Goal: Book appointment/travel/reservation

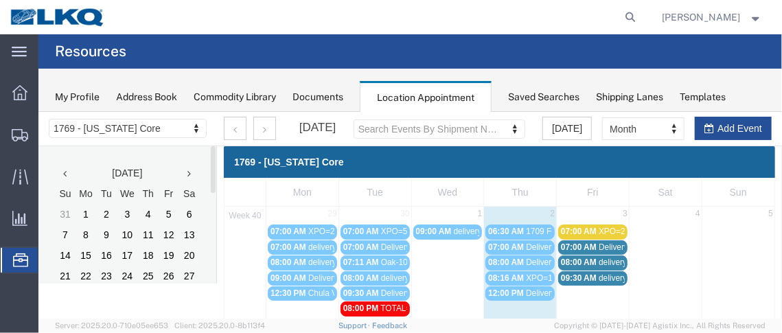
scroll to position [55, 0]
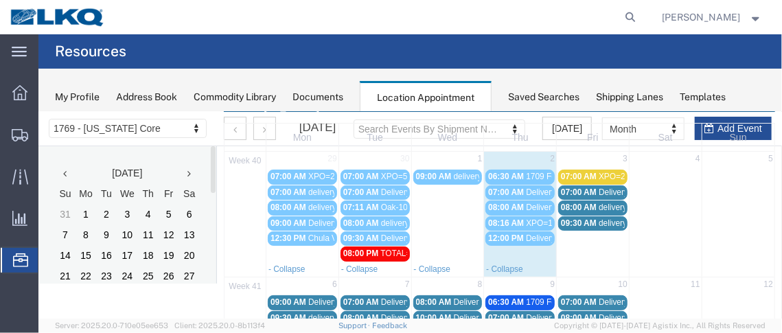
click at [578, 188] on span "07:00 AM" at bounding box center [579, 192] width 36 height 10
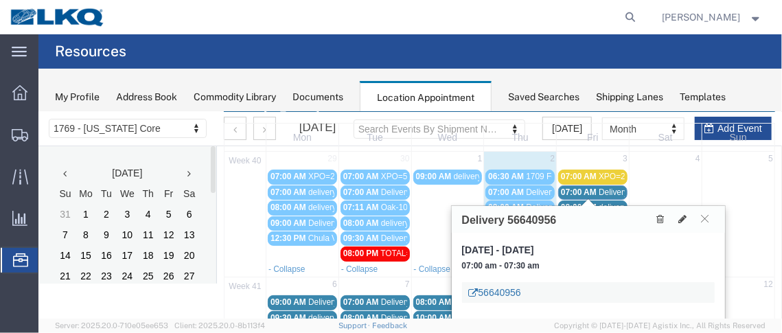
click at [515, 285] on link "56640956" at bounding box center [495, 292] width 52 height 14
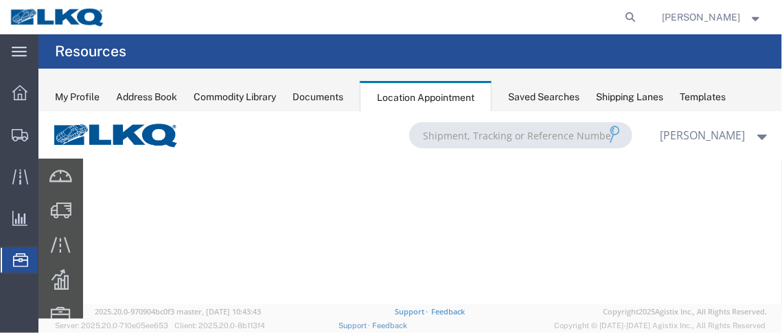
scroll to position [0, 0]
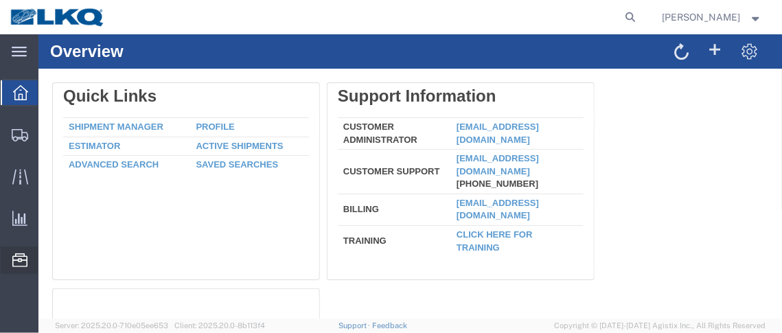
click at [0, 0] on span "Location Appointment" at bounding box center [0, 0] width 0 height 0
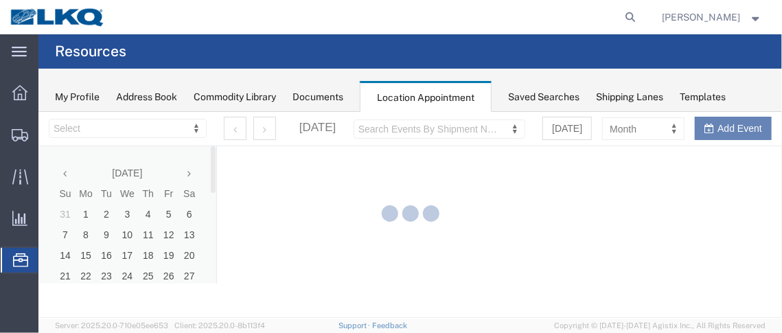
select select "28716"
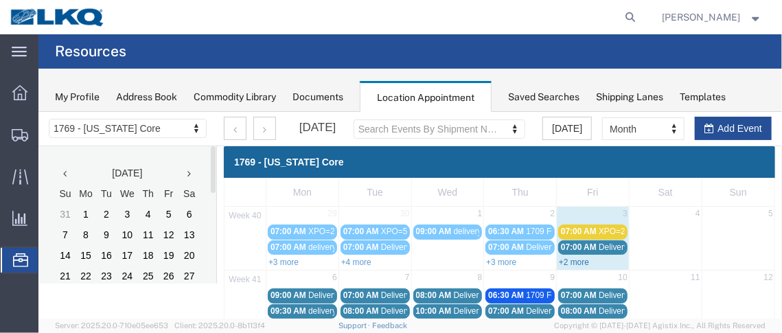
click at [575, 260] on link "+2 more" at bounding box center [573, 262] width 30 height 10
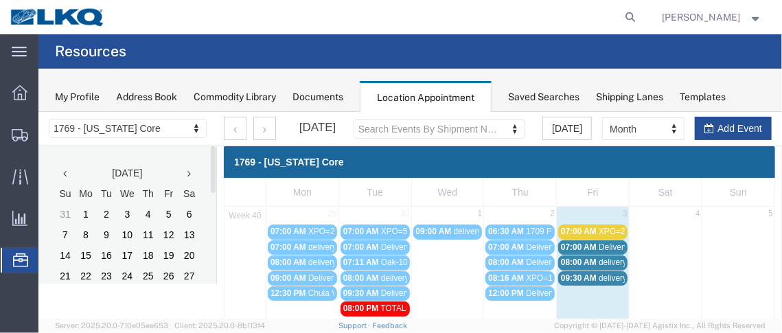
click at [576, 247] on span "07:00 AM" at bounding box center [579, 247] width 36 height 10
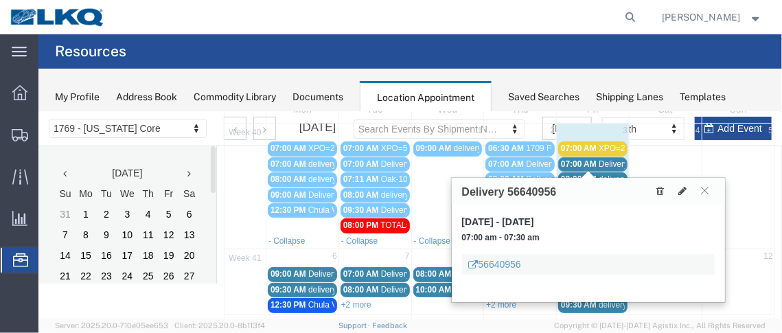
scroll to position [125, 0]
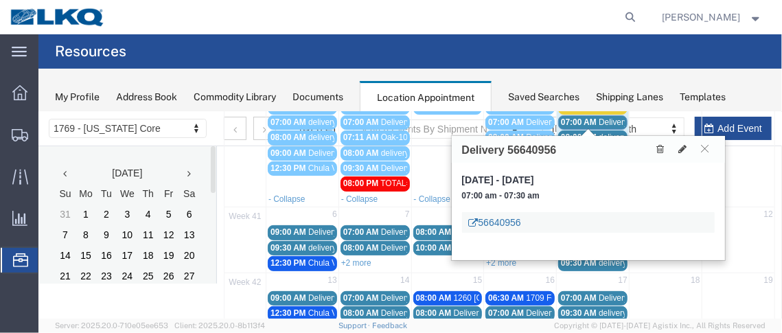
click at [497, 216] on link "56640956" at bounding box center [495, 222] width 52 height 14
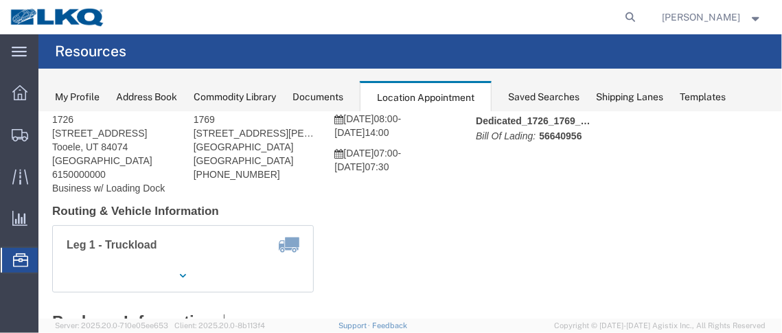
scroll to position [75, 0]
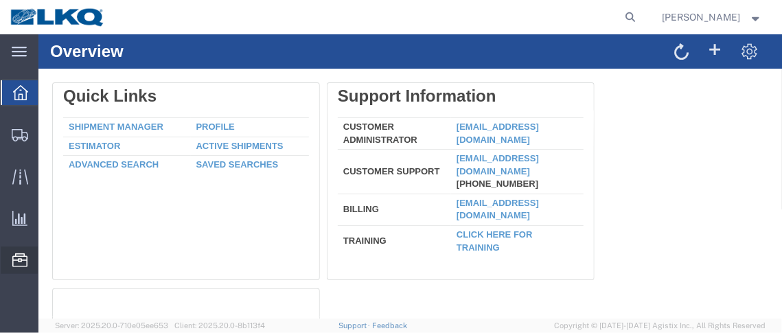
click at [0, 0] on span "Location Appointment" at bounding box center [0, 0] width 0 height 0
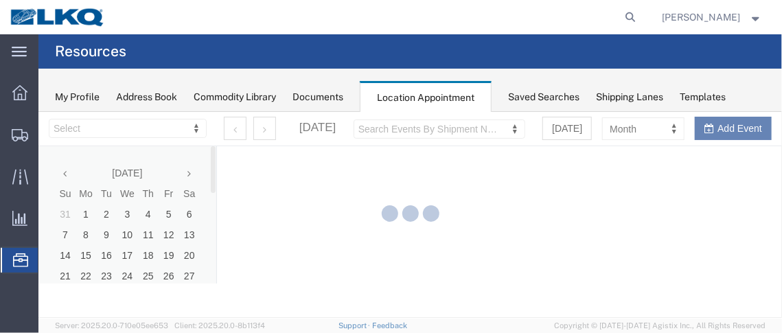
select select "28716"
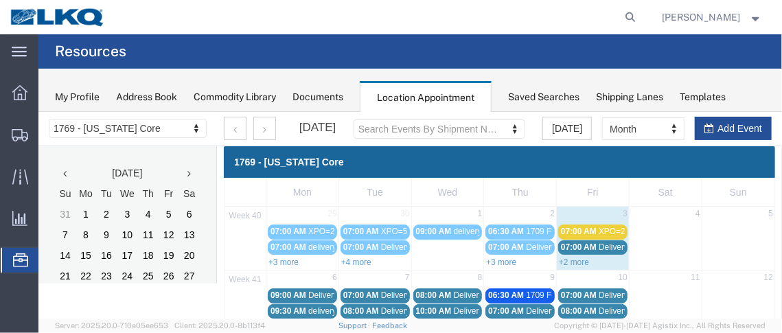
click at [576, 244] on span "07:00 AM" at bounding box center [579, 247] width 36 height 10
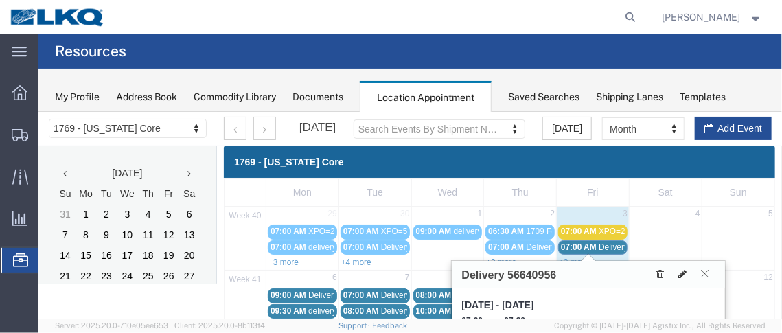
click at [681, 271] on icon at bounding box center [683, 274] width 8 height 10
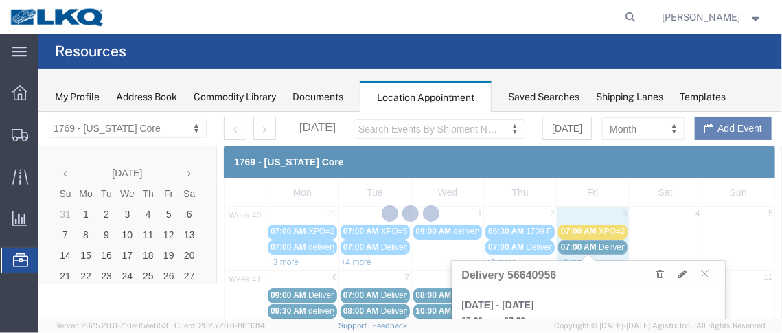
select select "1"
select select
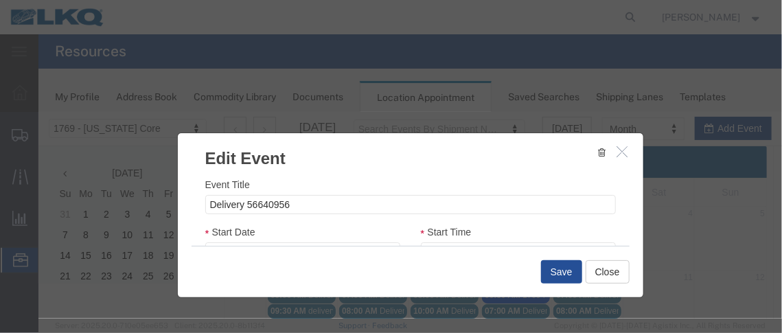
select select
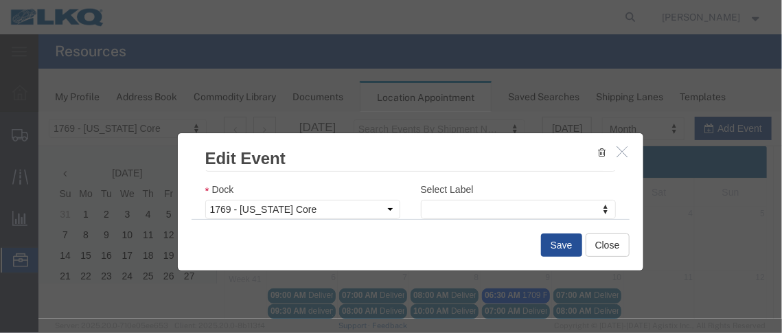
scroll to position [236, 0]
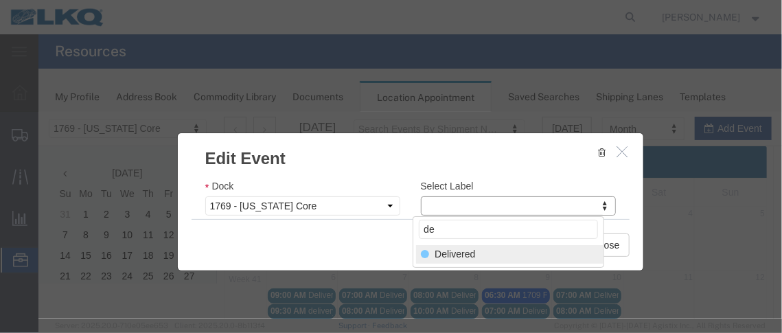
type input "de"
select select "40"
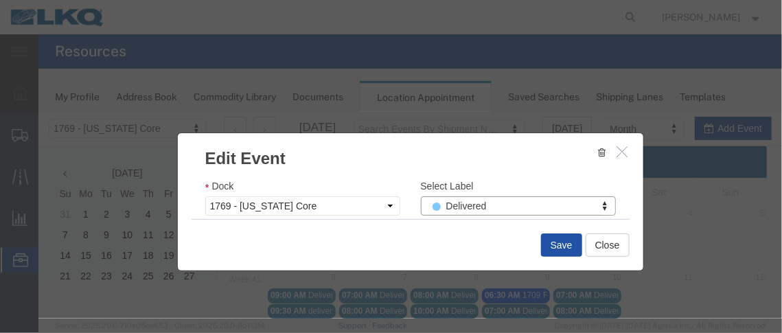
click at [548, 242] on button "Save" at bounding box center [561, 244] width 41 height 23
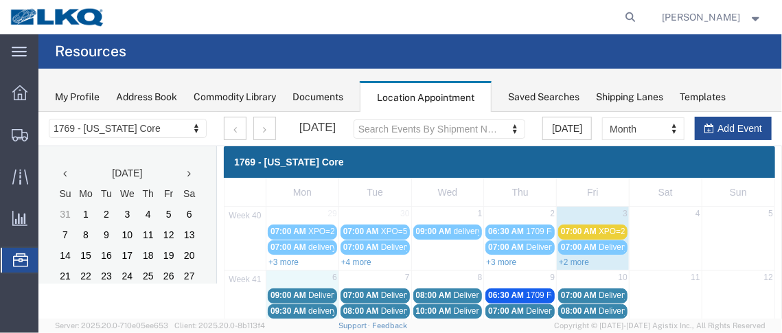
click at [300, 273] on td "6" at bounding box center [302, 278] width 73 height 17
select select "1"
select select
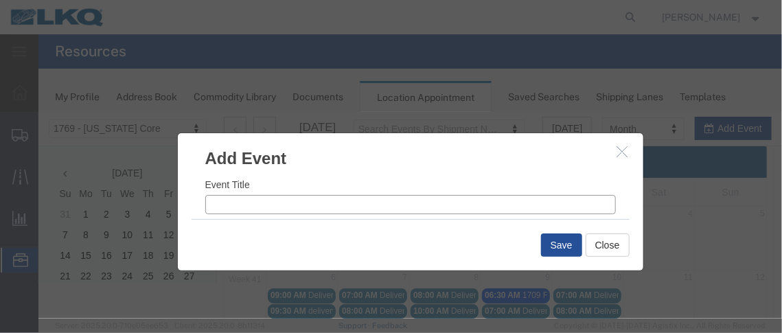
click at [260, 207] on input "Event Title" at bounding box center [410, 203] width 411 height 19
type input "x"
type input "XPO=5"
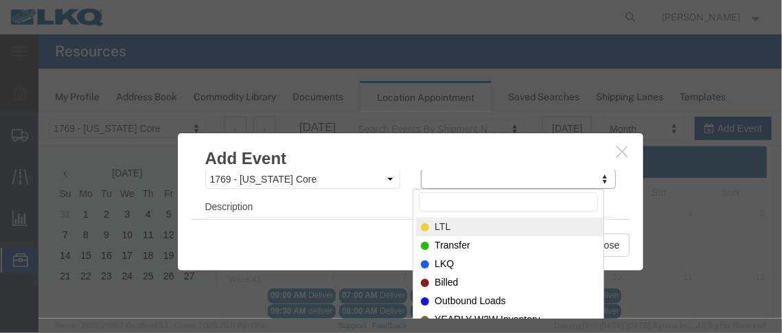
select select "25"
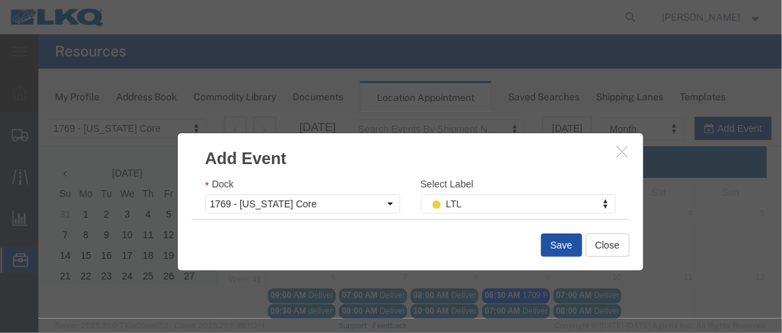
click at [550, 248] on button "Save" at bounding box center [561, 244] width 41 height 23
